Goal: Task Accomplishment & Management: Manage account settings

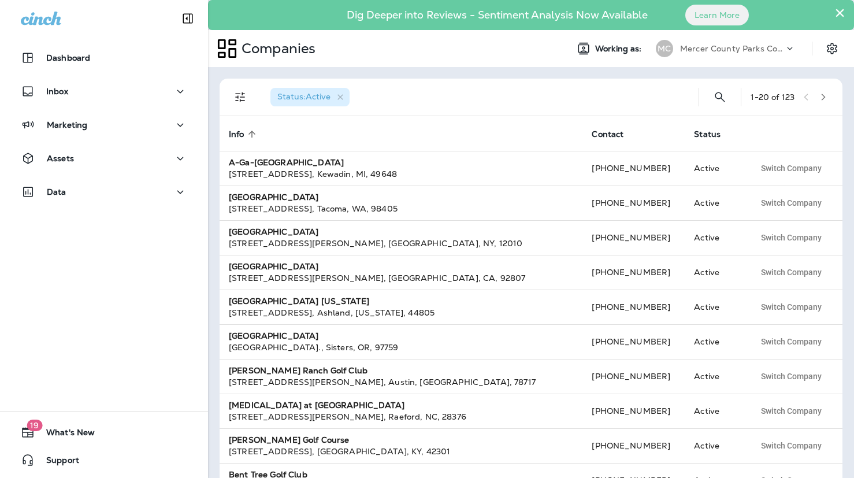
click at [711, 51] on p "Mercer County Parks Commission" at bounding box center [732, 48] width 104 height 9
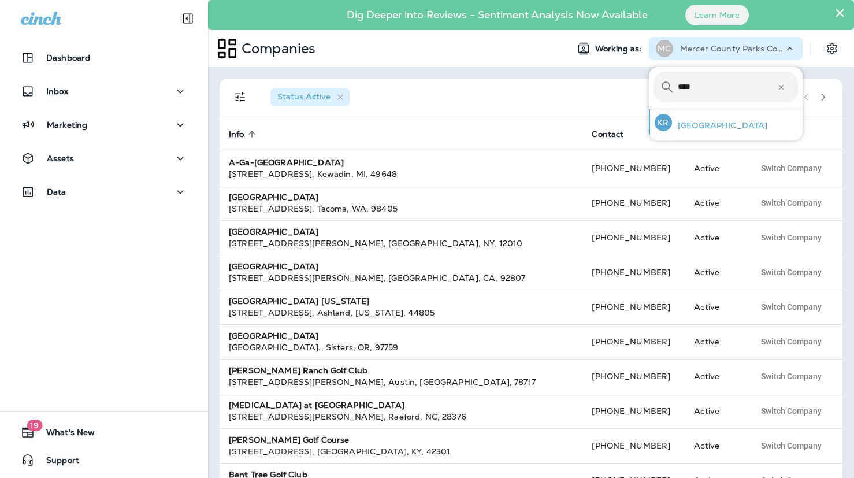
type input "****"
click at [680, 119] on div "[GEOGRAPHIC_DATA]" at bounding box center [711, 122] width 122 height 27
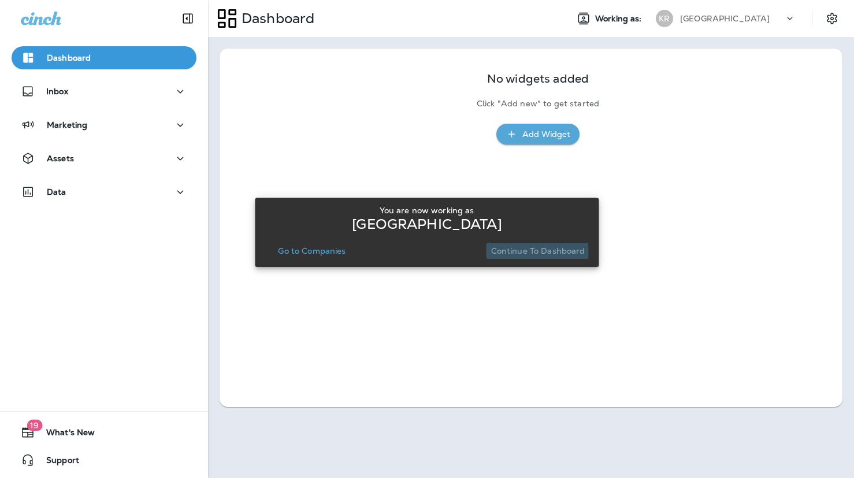
click at [499, 252] on p "Continue to Dashboard" at bounding box center [538, 250] width 94 height 9
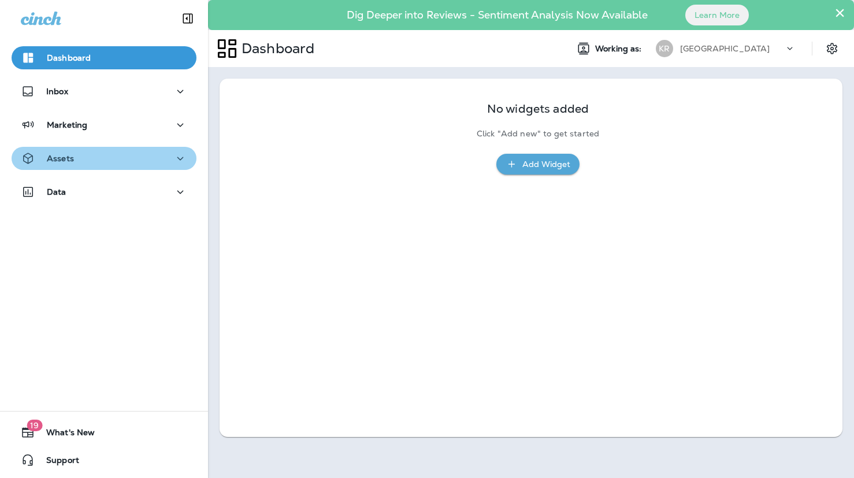
click at [100, 155] on div "Assets" at bounding box center [104, 158] width 166 height 14
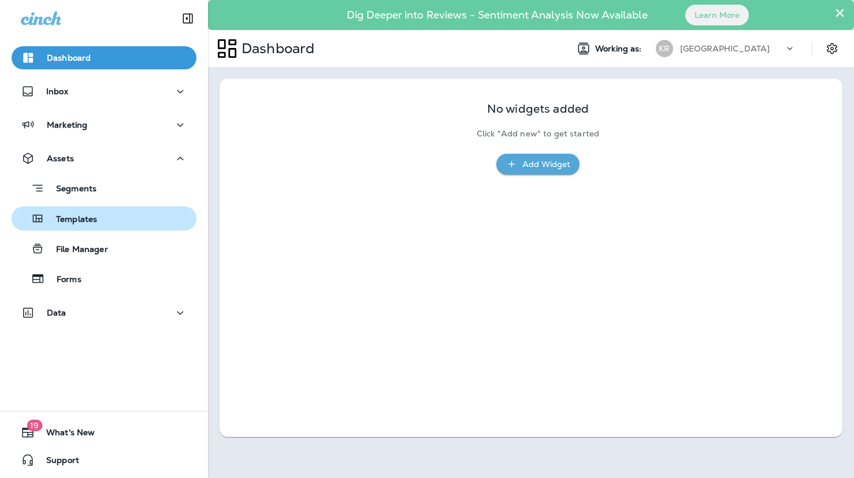
click at [93, 220] on p "Templates" at bounding box center [70, 219] width 53 height 11
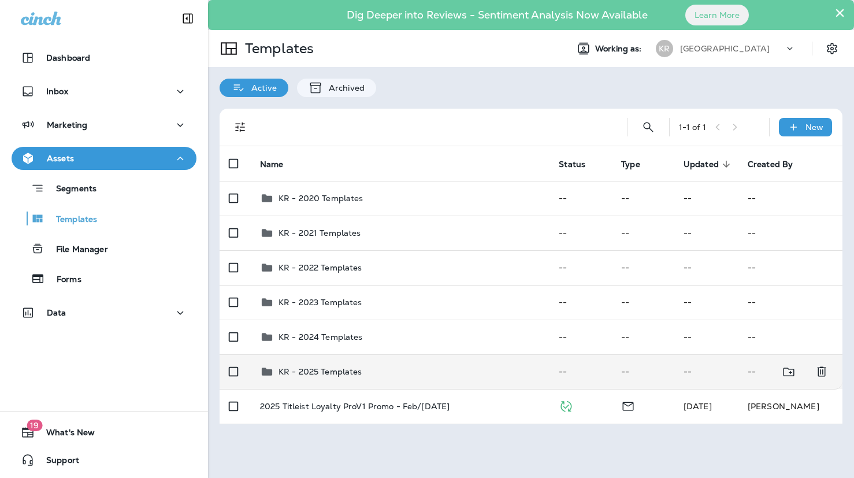
click at [316, 377] on div "KR - 2025 Templates" at bounding box center [320, 371] width 84 height 14
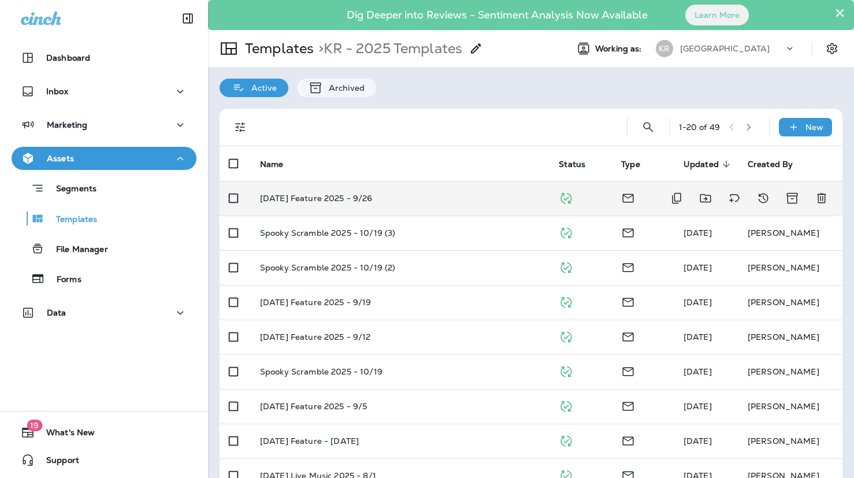
click at [344, 205] on td "[DATE] Feature 2025 - 9/26" at bounding box center [400, 198] width 299 height 35
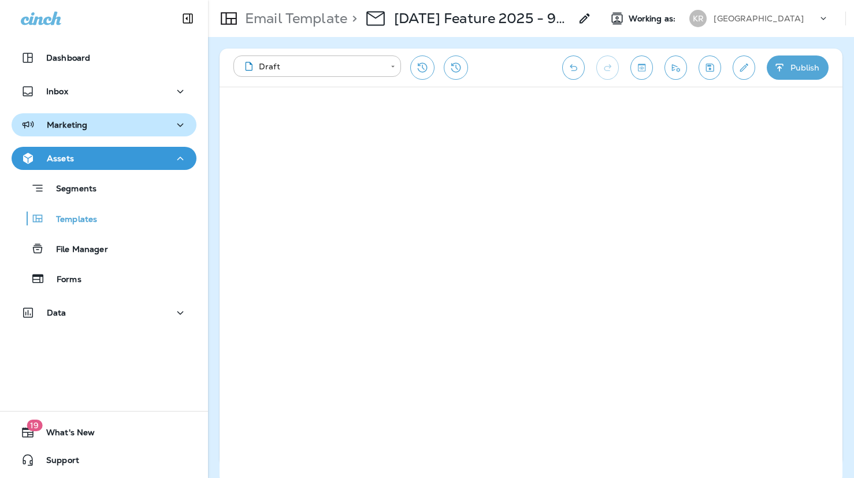
click at [77, 131] on div "Marketing" at bounding box center [54, 125] width 66 height 14
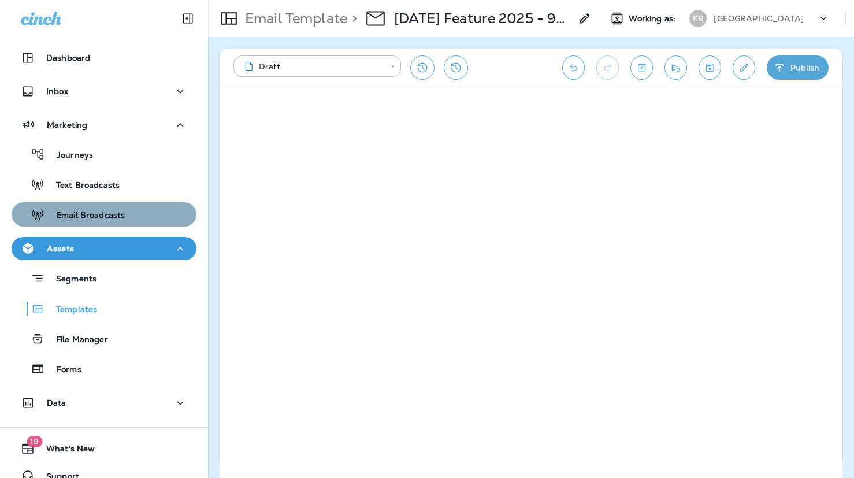
click at [90, 207] on div "Email Broadcasts" at bounding box center [70, 214] width 109 height 17
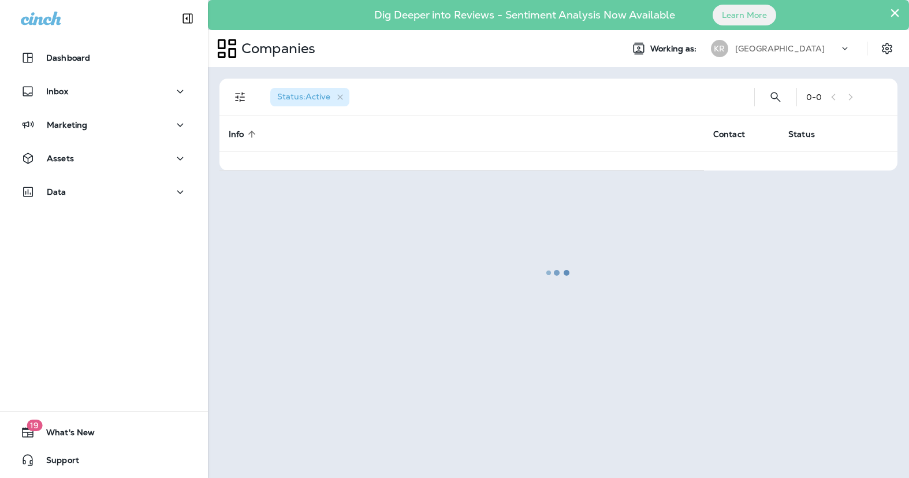
click at [776, 51] on p "[GEOGRAPHIC_DATA]" at bounding box center [780, 48] width 90 height 9
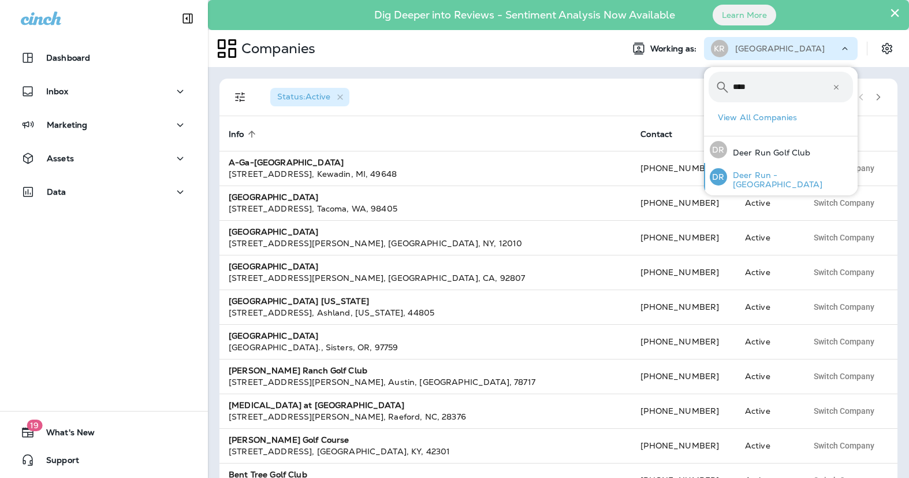
type input "****"
click at [742, 176] on p "Deer Run - [GEOGRAPHIC_DATA]" at bounding box center [790, 179] width 126 height 18
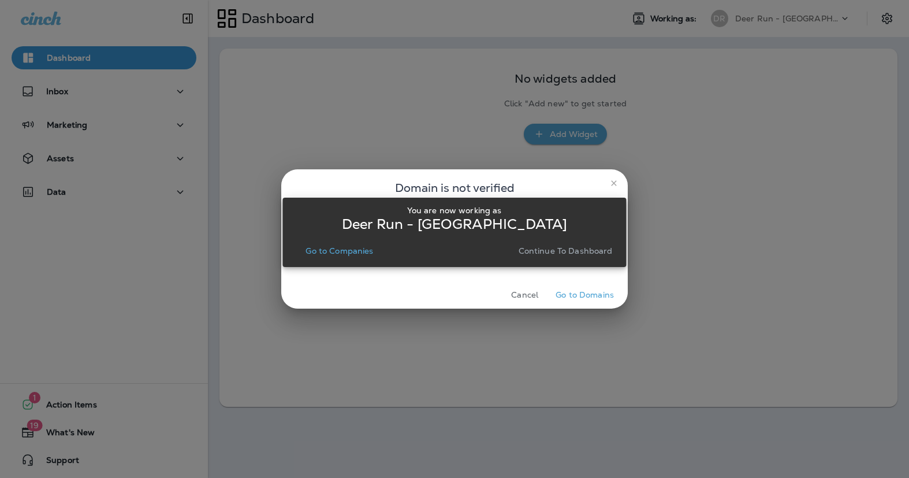
click at [583, 251] on p "Continue to Dashboard" at bounding box center [566, 250] width 94 height 9
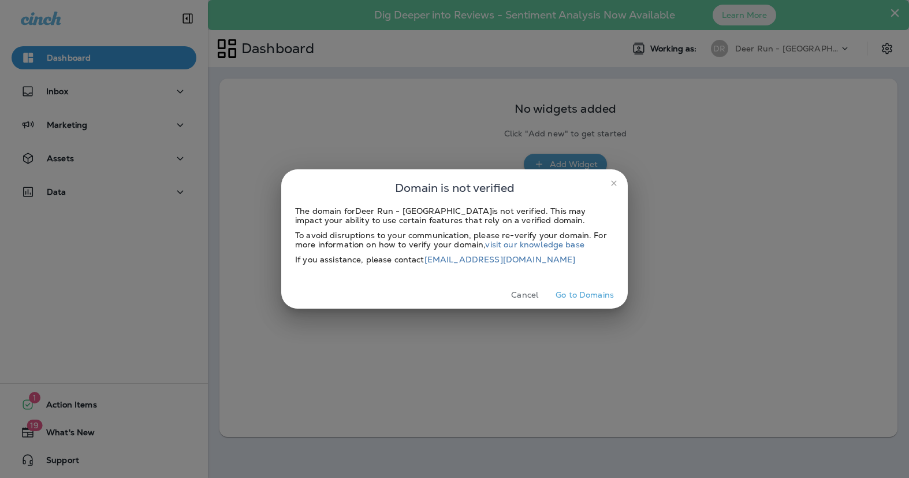
click at [616, 181] on icon "close" at bounding box center [613, 182] width 5 height 5
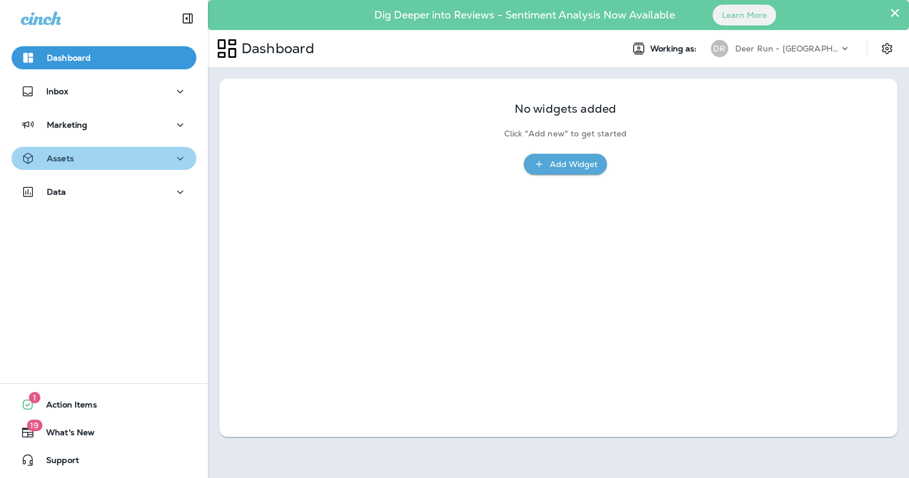
click at [64, 160] on p "Assets" at bounding box center [60, 158] width 27 height 9
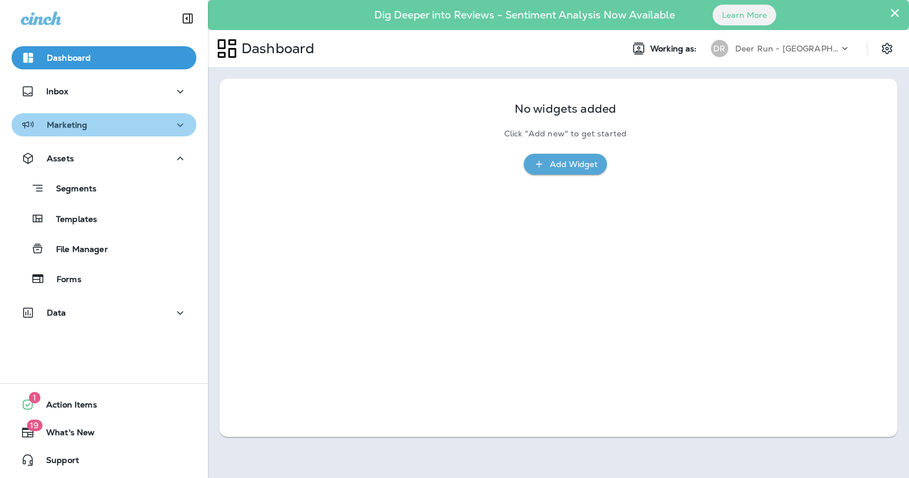
click at [100, 126] on div "Marketing" at bounding box center [104, 125] width 166 height 14
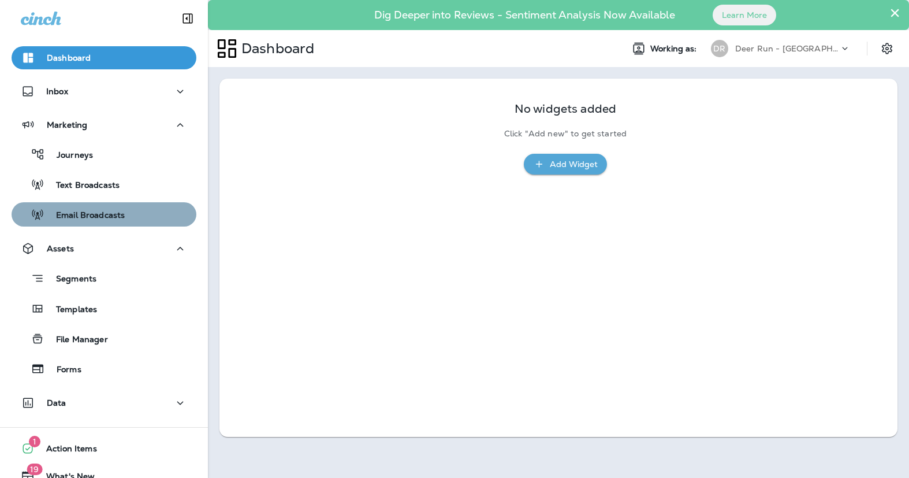
click at [101, 213] on p "Email Broadcasts" at bounding box center [84, 215] width 80 height 11
